Goal: Transaction & Acquisition: Purchase product/service

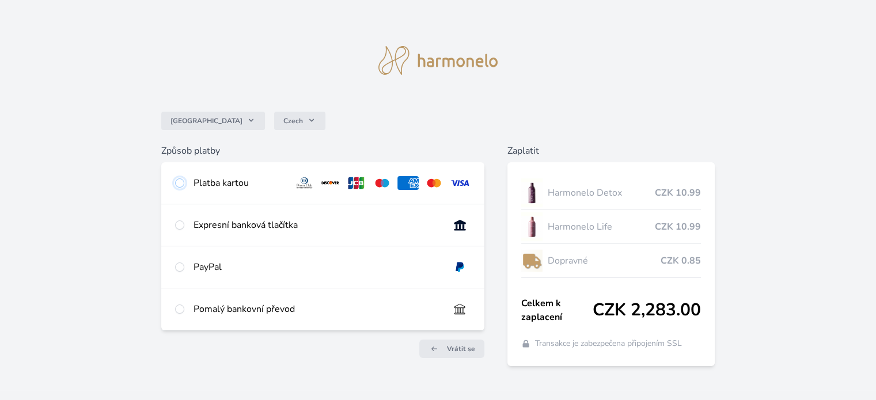
click at [178, 184] on input "radio" at bounding box center [179, 183] width 9 height 9
radio input "true"
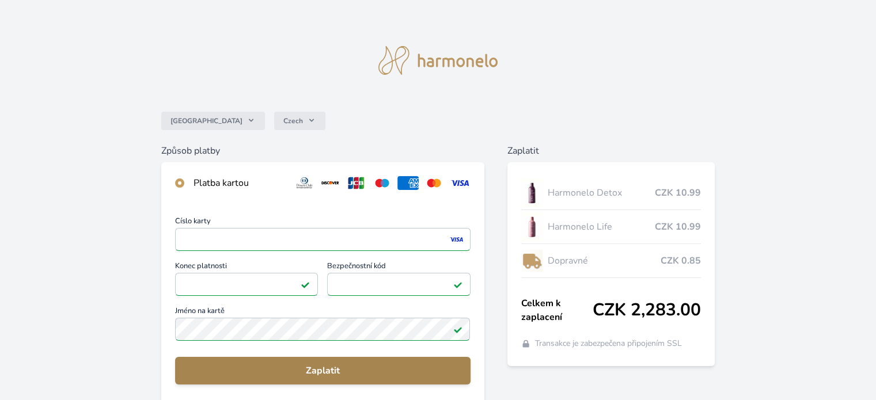
click at [329, 372] on span "Zaplatit" at bounding box center [322, 371] width 277 height 14
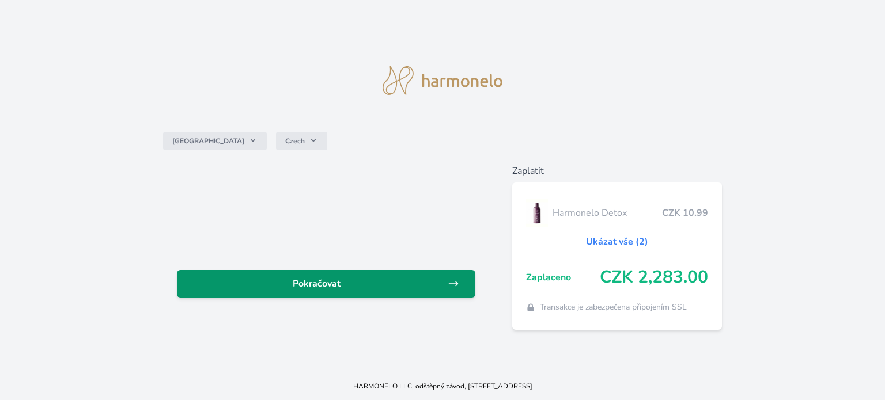
click at [297, 282] on span "Pokračovat" at bounding box center [317, 284] width 262 height 14
